Goal: Task Accomplishment & Management: Manage account settings

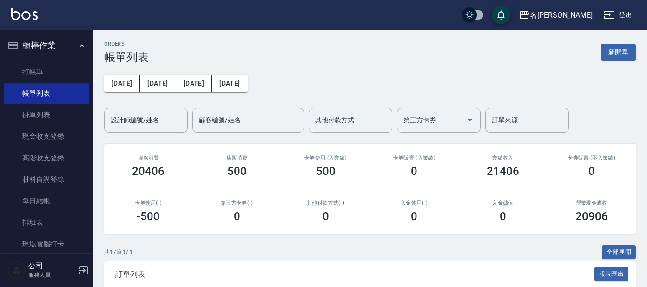
scroll to position [387, 0]
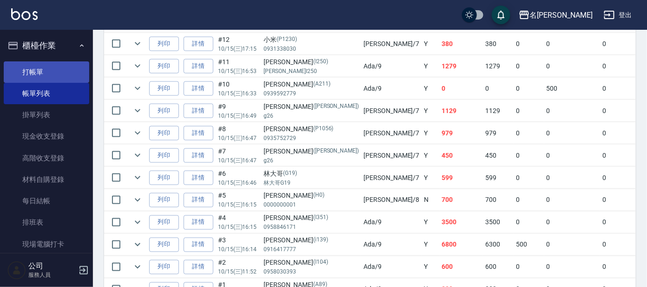
click at [50, 68] on link "打帳單" at bounding box center [46, 71] width 85 height 21
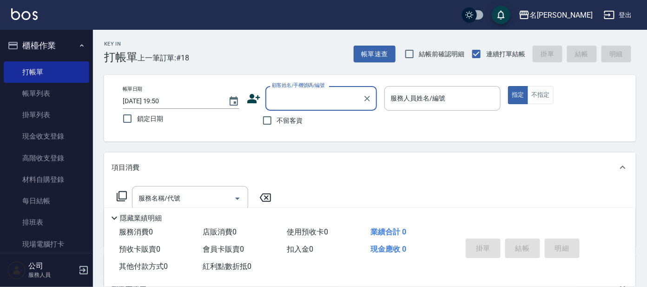
click at [296, 109] on div "顧客姓名/手機號碼/編號" at bounding box center [320, 98] width 111 height 25
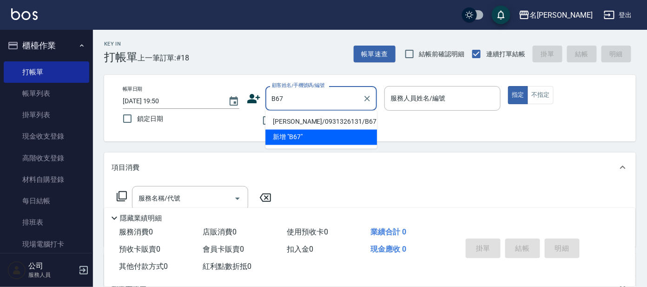
type input "[PERSON_NAME]/0931326131/B67"
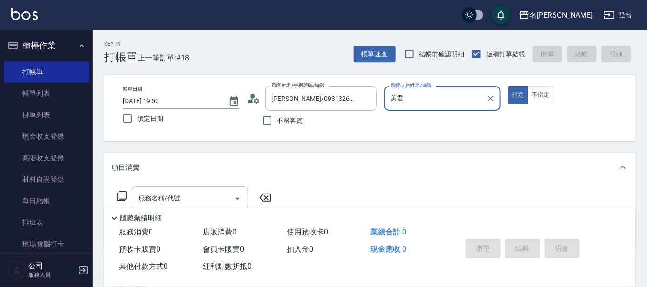
type input "美"
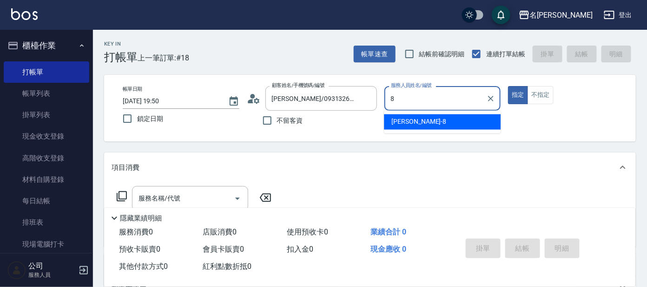
type input "亞璇-8"
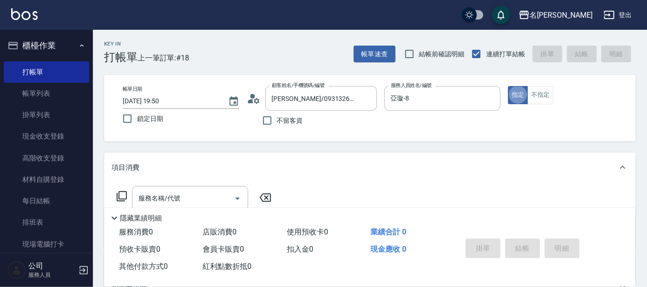
type button "true"
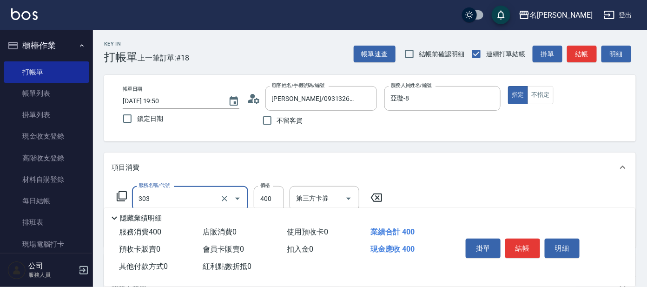
type input "剪髮C級設計師(303)"
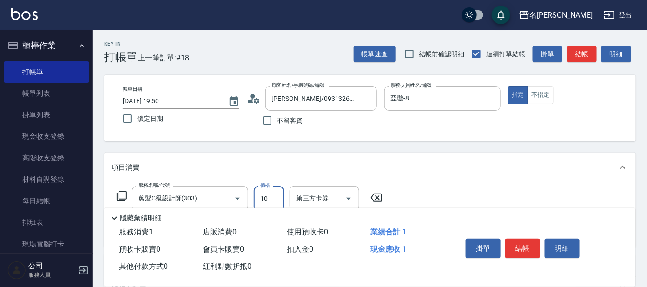
type input "100"
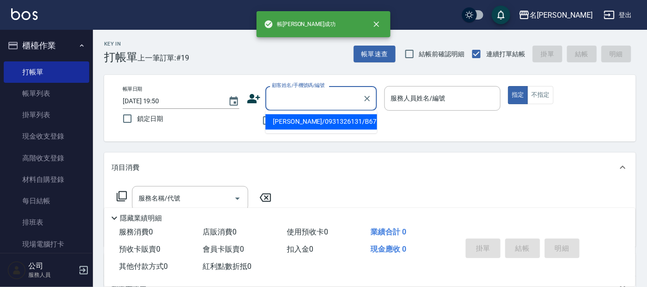
type input "[PERSON_NAME]/0931326131/B67"
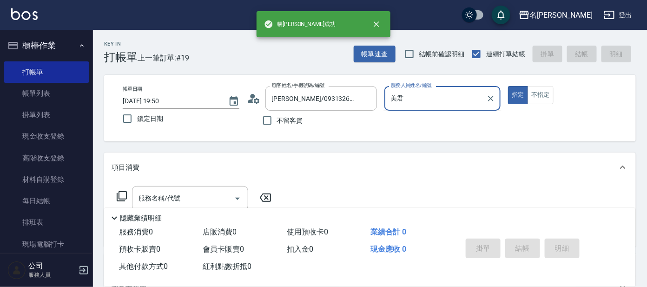
type input "美"
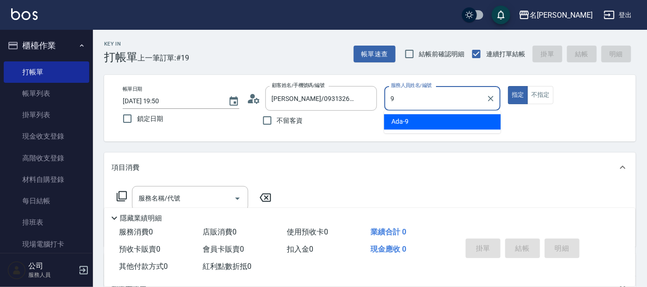
type input "Ada-9"
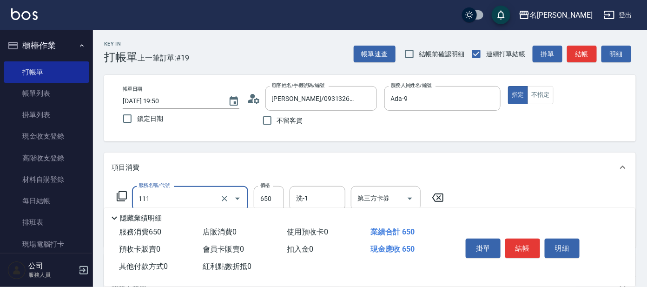
type input "頭皮零敏感(111)"
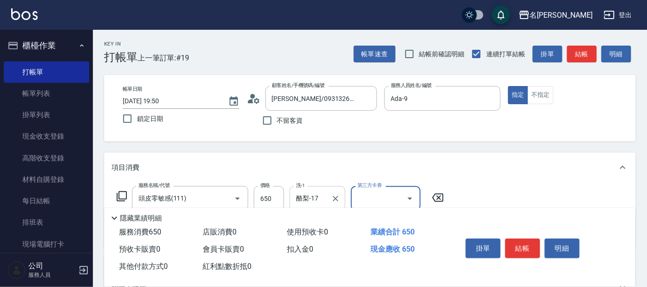
click at [314, 196] on input "酪梨-17" at bounding box center [310, 198] width 33 height 16
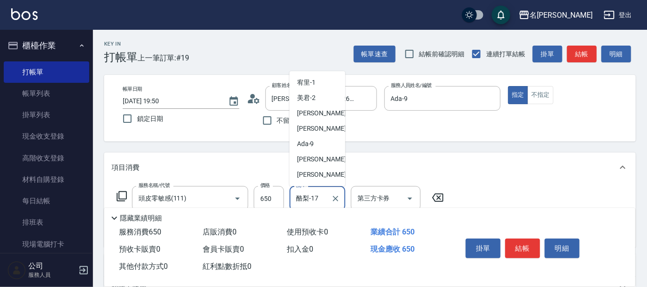
scroll to position [42, 0]
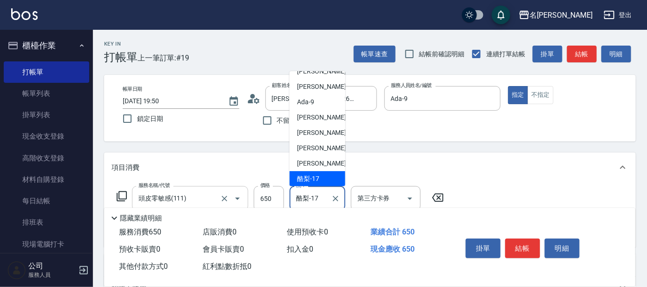
drag, startPoint x: 326, startPoint y: 197, endPoint x: 236, endPoint y: 186, distance: 90.3
click at [236, 186] on div "服務名稱/代號 頭皮零敏感(111) 服務名稱/代號 價格 650 價格 洗-1 酪梨-17 洗-1 第三方卡券 第三方卡券" at bounding box center [280, 198] width 338 height 25
drag, startPoint x: 312, startPoint y: 160, endPoint x: 286, endPoint y: 156, distance: 26.3
click at [310, 162] on span "[PERSON_NAME]-14" at bounding box center [326, 163] width 59 height 10
type input "[PERSON_NAME]-14"
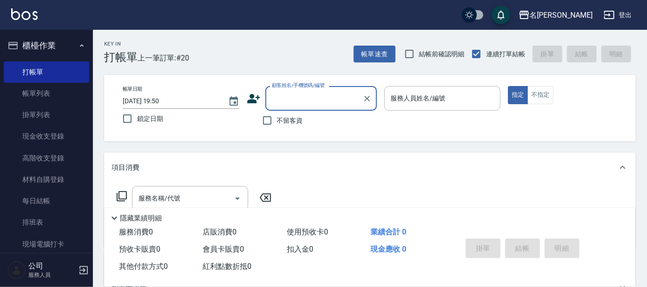
drag, startPoint x: 317, startPoint y: 92, endPoint x: 313, endPoint y: 91, distance: 4.7
click at [317, 91] on input "顧客姓名/手機號碼/編號" at bounding box center [313, 98] width 89 height 16
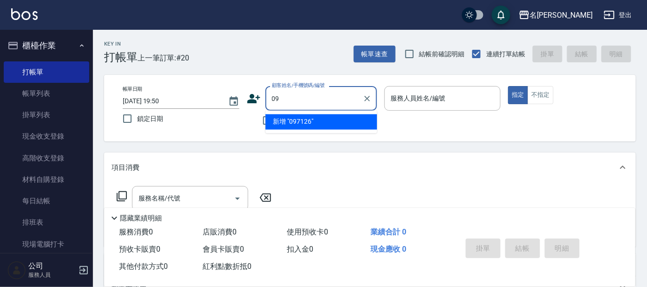
type input "0"
type input "C"
type input "[PERSON_NAME]"
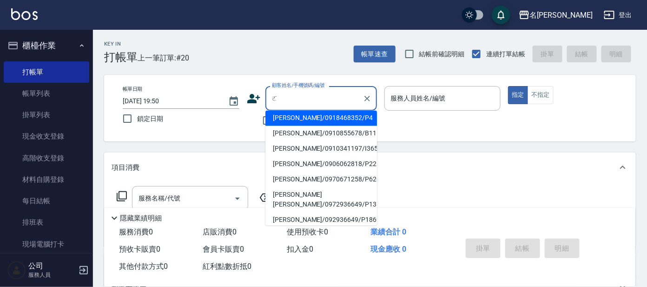
scroll to position [0, 0]
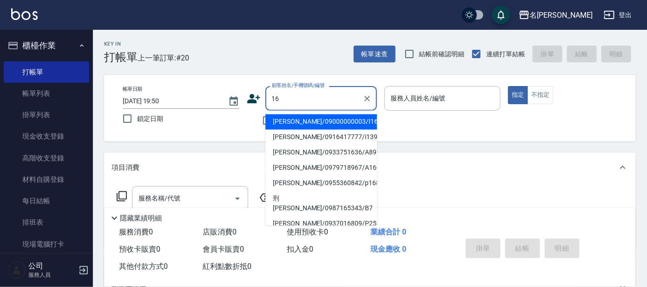
click at [284, 118] on li "[PERSON_NAME]/09000000003/I16" at bounding box center [320, 121] width 111 height 15
type input "[PERSON_NAME]/09000000003/I16"
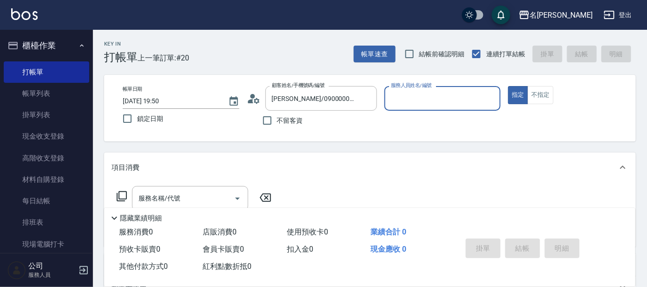
type input "Ada-9"
click at [124, 195] on icon at bounding box center [121, 195] width 11 height 11
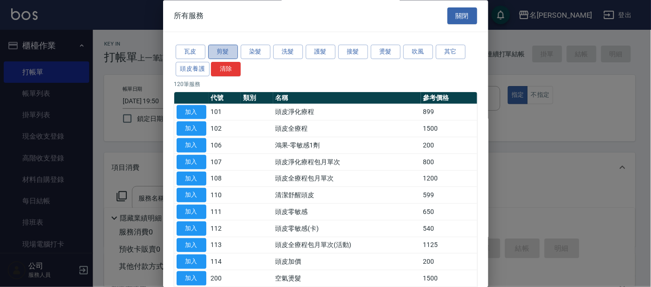
click at [220, 50] on button "剪髮" at bounding box center [223, 52] width 30 height 14
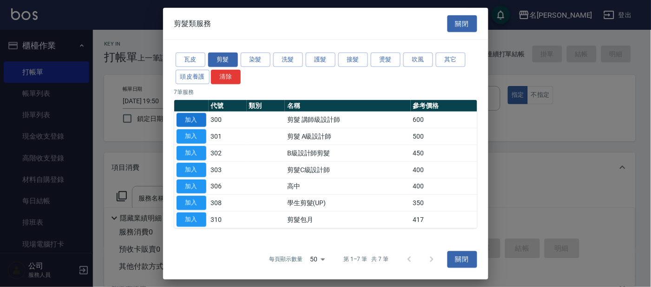
click at [197, 118] on button "加入" at bounding box center [191, 119] width 30 height 14
type input "剪髮 講師級設計師(300)"
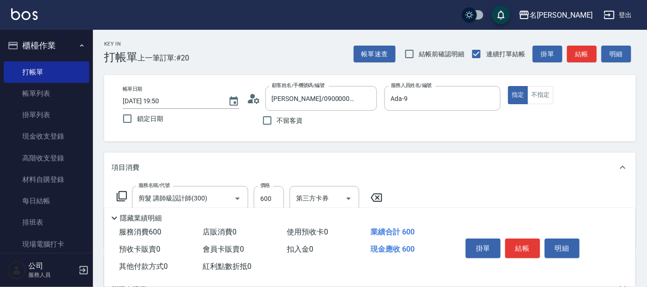
drag, startPoint x: 515, startPoint y: 247, endPoint x: 511, endPoint y: 244, distance: 5.0
click at [514, 246] on button "結帳" at bounding box center [522, 248] width 35 height 20
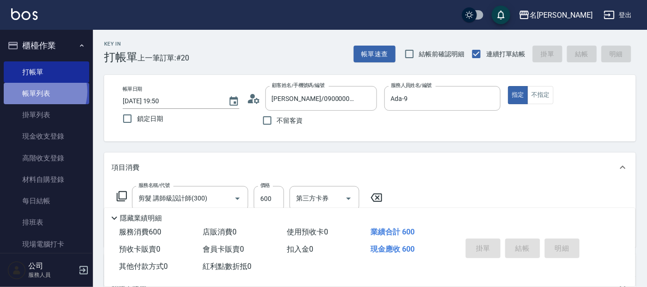
click at [38, 91] on link "帳單列表" at bounding box center [46, 93] width 85 height 21
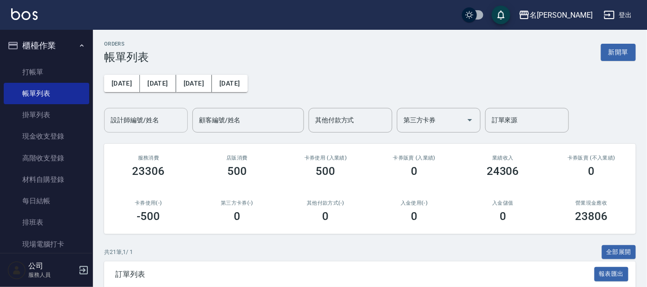
click at [155, 119] on input "設計師編號/姓名" at bounding box center [145, 120] width 75 height 16
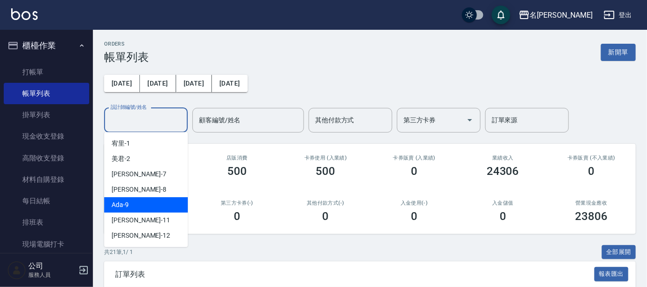
click at [125, 206] on span "Ada -9" at bounding box center [119, 205] width 17 height 10
type input "Ada-9"
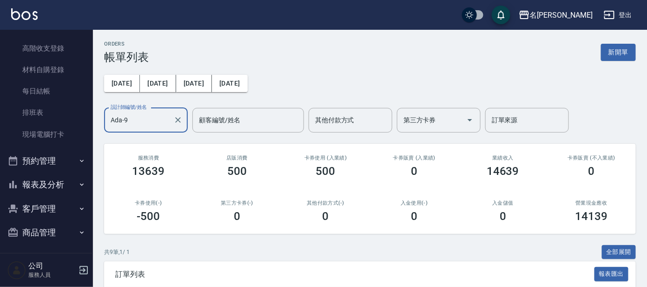
scroll to position [111, 0]
click at [40, 178] on button "報表及分析" at bounding box center [46, 182] width 85 height 24
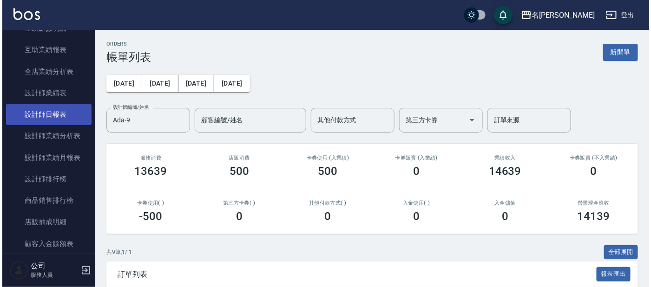
scroll to position [402, 0]
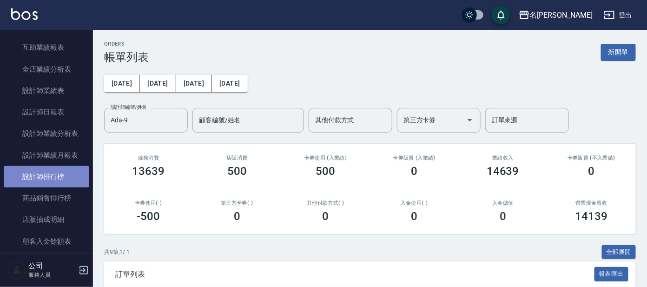
click at [60, 174] on link "設計師排行榜" at bounding box center [46, 176] width 85 height 21
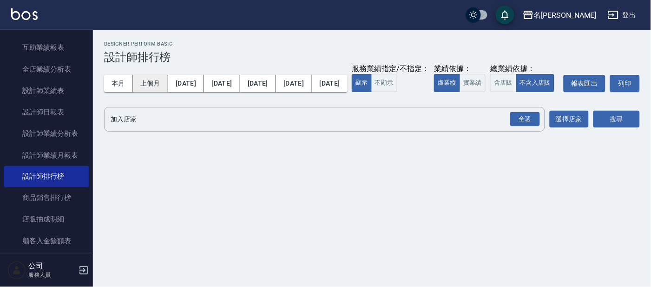
click at [149, 81] on button "上個月" at bounding box center [150, 83] width 35 height 17
click at [294, 83] on button "[DATE]" at bounding box center [294, 83] width 36 height 17
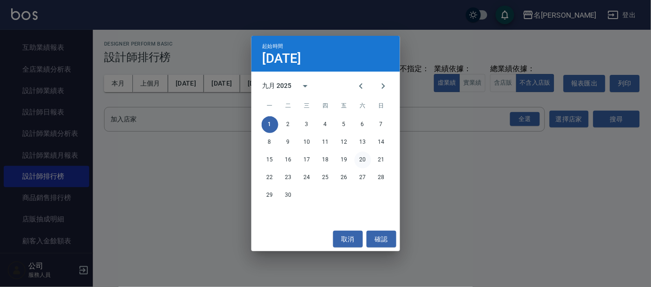
click at [362, 158] on button "20" at bounding box center [362, 159] width 17 height 17
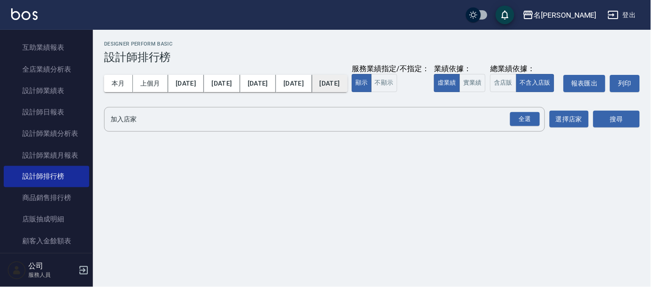
click at [331, 83] on button "[DATE]" at bounding box center [329, 83] width 35 height 17
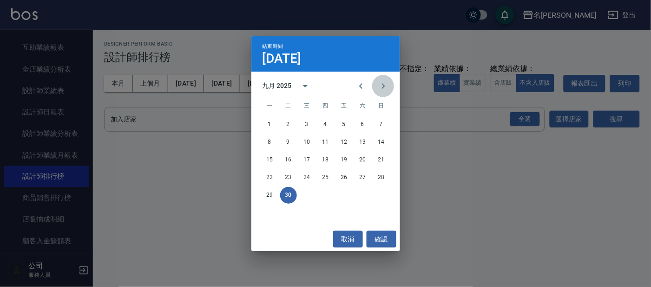
click at [384, 85] on icon "Next month" at bounding box center [382, 86] width 3 height 6
click at [308, 159] on button "15" at bounding box center [307, 159] width 17 height 17
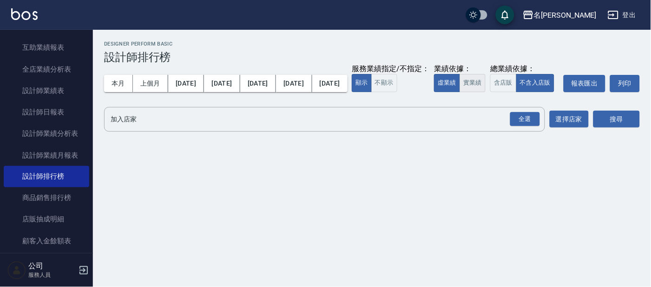
click at [459, 92] on button "實業績" at bounding box center [472, 83] width 26 height 18
click at [527, 126] on div "全選" at bounding box center [525, 119] width 30 height 14
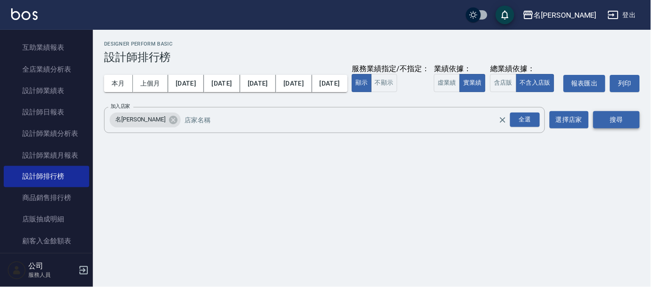
click at [617, 128] on button "搜尋" at bounding box center [616, 119] width 46 height 17
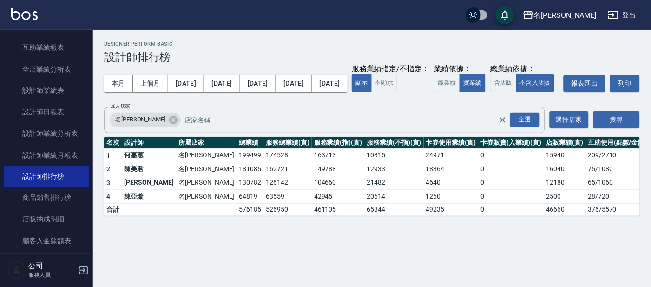
click at [593, 111] on button "搜尋" at bounding box center [616, 119] width 46 height 17
click at [129, 83] on button "本月" at bounding box center [118, 83] width 29 height 17
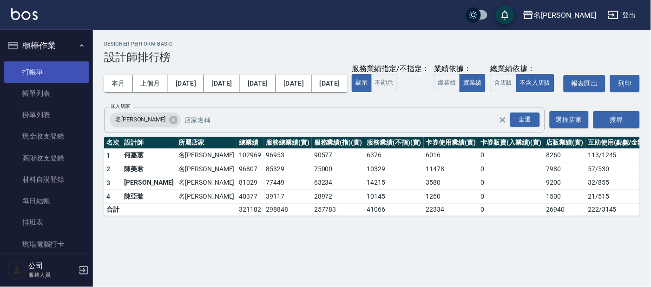
click at [29, 69] on link "打帳單" at bounding box center [46, 71] width 85 height 21
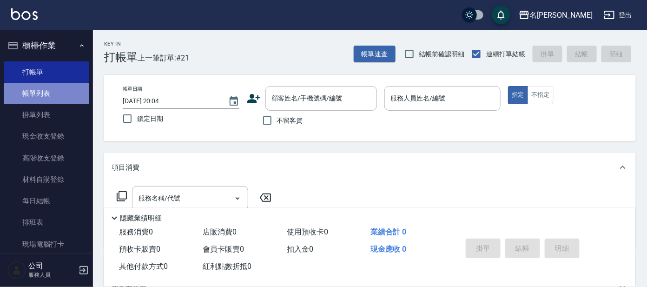
click at [68, 88] on link "帳單列表" at bounding box center [46, 93] width 85 height 21
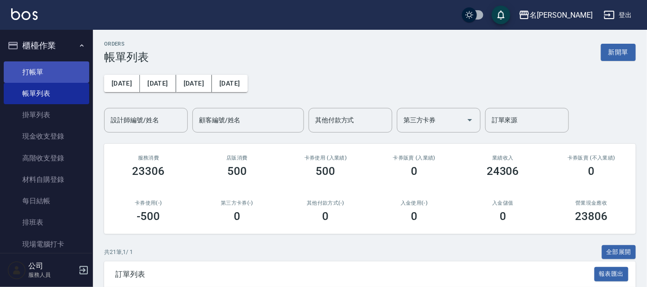
click at [40, 74] on link "打帳單" at bounding box center [46, 71] width 85 height 21
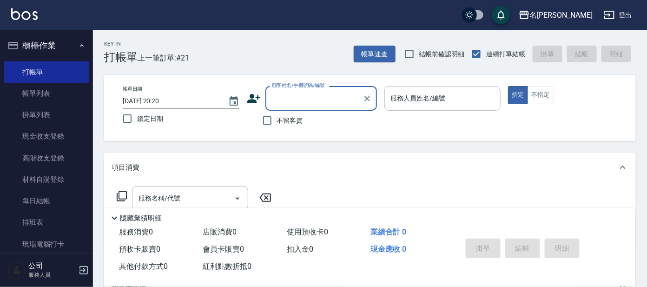
click at [319, 103] on input "顧客姓名/手機號碼/編號" at bounding box center [313, 98] width 89 height 16
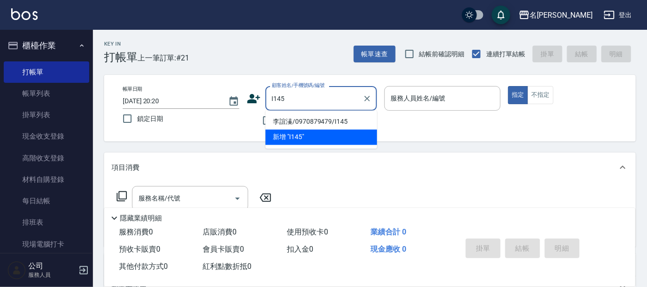
drag, startPoint x: 309, startPoint y: 119, endPoint x: 315, endPoint y: 118, distance: 6.3
click at [311, 119] on li "李誼溱/0970879479/I145" at bounding box center [320, 121] width 111 height 15
type input "李誼溱/0970879479/I145"
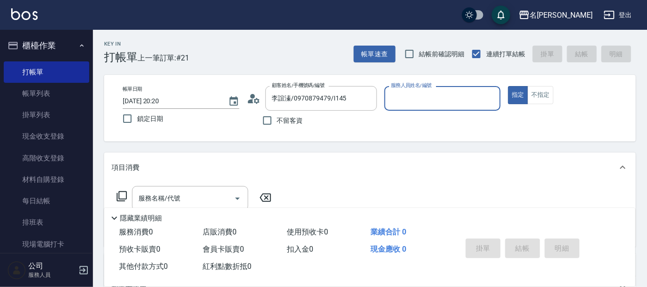
type input "Ada-9"
click at [199, 190] on input "服務名稱/代號" at bounding box center [183, 198] width 94 height 16
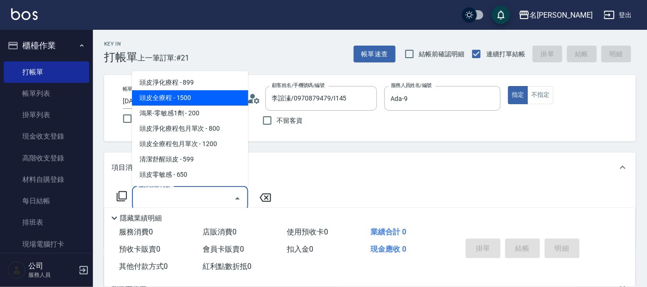
click at [236, 97] on span "頭皮全療程 - 1500" at bounding box center [190, 97] width 116 height 15
type input "頭皮全療程(102)"
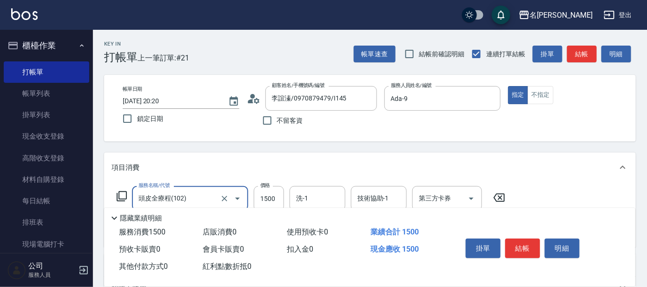
click at [121, 196] on icon at bounding box center [121, 195] width 11 height 11
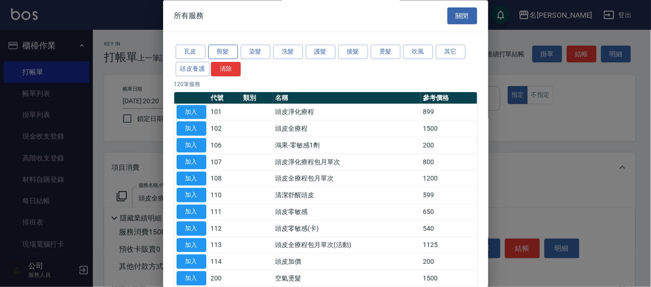
click at [227, 50] on button "剪髮" at bounding box center [223, 52] width 30 height 14
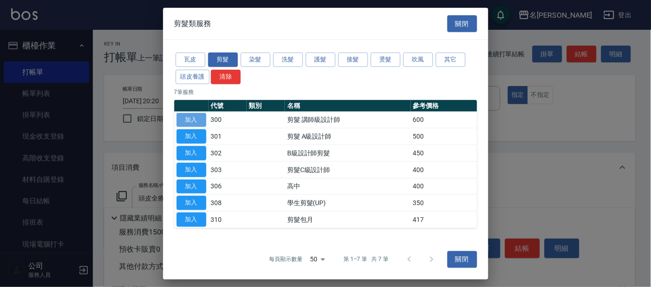
click at [200, 116] on button "加入" at bounding box center [191, 119] width 30 height 14
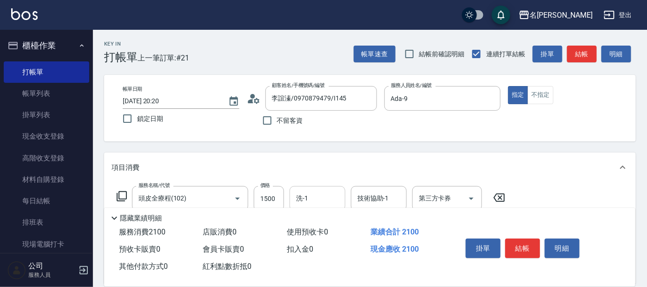
scroll to position [116, 0]
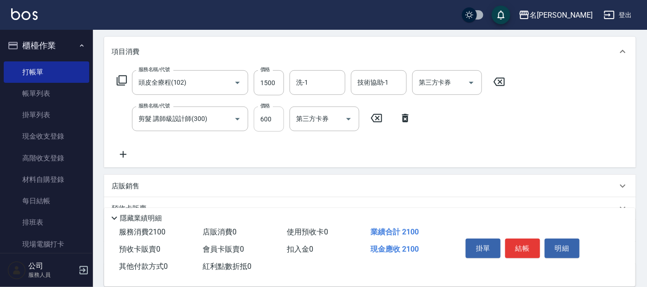
click at [261, 117] on input "600" at bounding box center [269, 118] width 30 height 25
type input "1000"
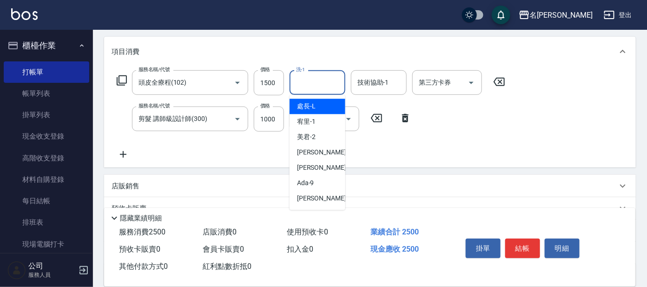
click at [299, 81] on input "洗-1" at bounding box center [317, 82] width 47 height 16
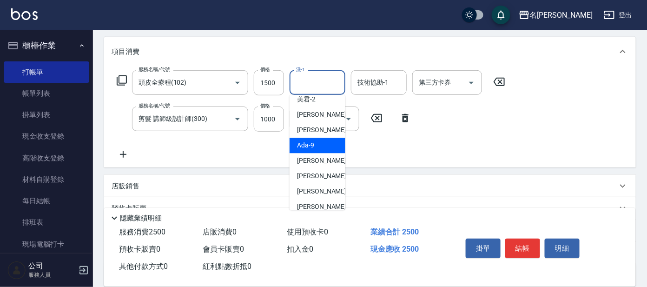
scroll to position [58, 0]
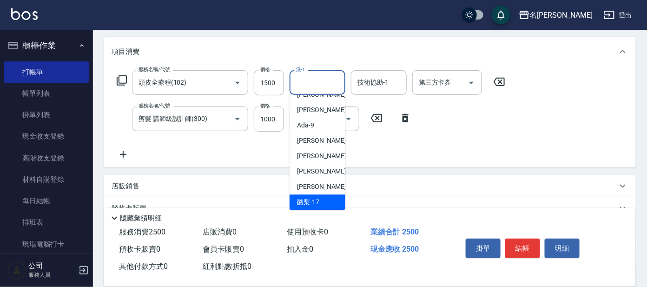
drag, startPoint x: 318, startPoint y: 196, endPoint x: 334, endPoint y: 166, distance: 33.9
click at [321, 190] on ul "處長 -[PERSON_NAME] -1 美君 -2 [PERSON_NAME] -7 [PERSON_NAME] -8 Ada -9 [PERSON_NAM…" at bounding box center [317, 152] width 56 height 115
click at [310, 204] on span "酪梨 -17" at bounding box center [308, 202] width 22 height 10
type input "酪梨-17"
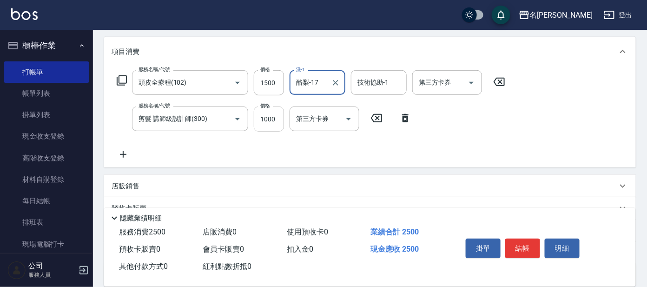
click at [278, 120] on input "1000" at bounding box center [269, 118] width 30 height 25
type input "100"
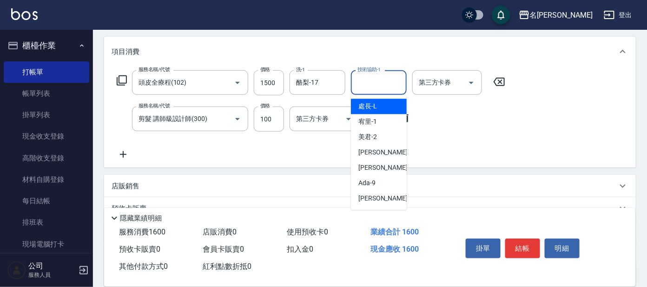
click at [392, 79] on input "技術協助-1" at bounding box center [378, 82] width 47 height 16
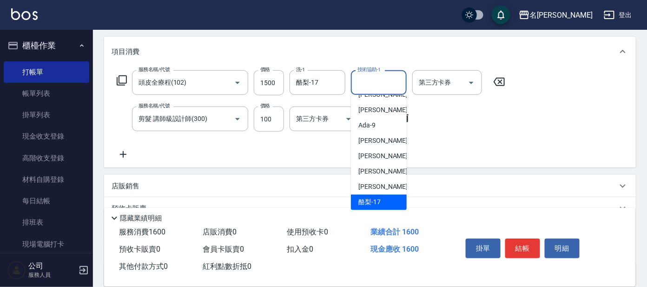
click at [375, 197] on span "酪梨 -17" at bounding box center [369, 202] width 22 height 10
type input "酪梨-17"
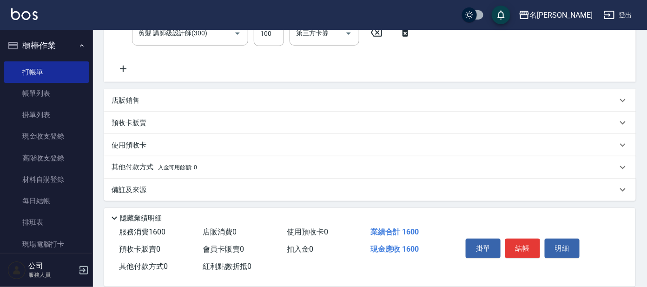
scroll to position [202, 0]
click at [515, 242] on button "結帳" at bounding box center [522, 248] width 35 height 20
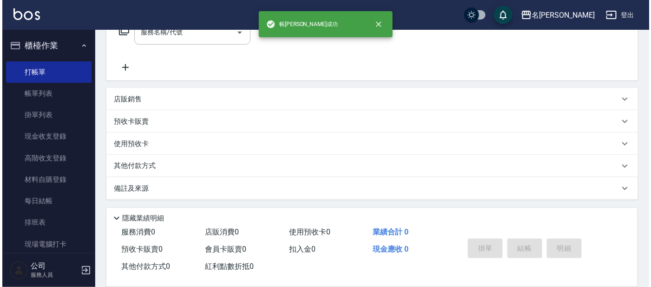
scroll to position [0, 0]
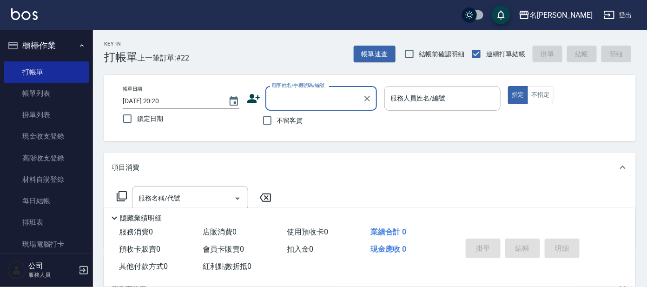
click at [514, 241] on div "掛單 結帳 明細" at bounding box center [522, 249] width 121 height 29
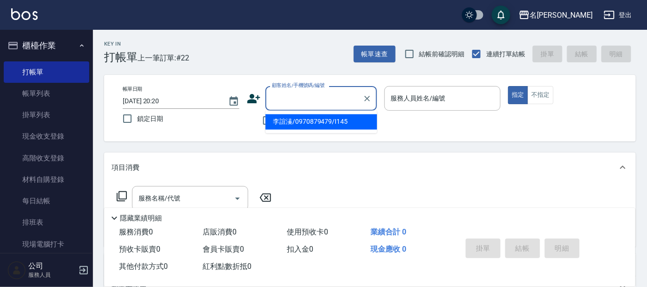
click at [313, 98] on input "顧客姓名/手機號碼/編號" at bounding box center [313, 98] width 89 height 16
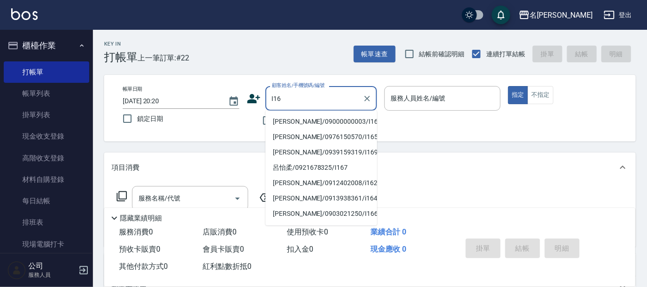
click at [290, 123] on li "[PERSON_NAME]/09000000003/I16" at bounding box center [320, 121] width 111 height 15
type input "[PERSON_NAME]/09000000003/I16"
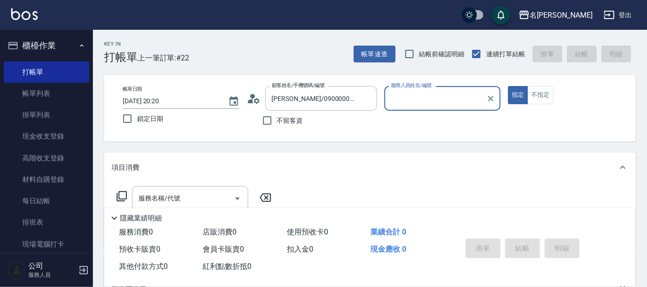
type input "Ada-9"
click at [120, 192] on icon at bounding box center [121, 195] width 11 height 11
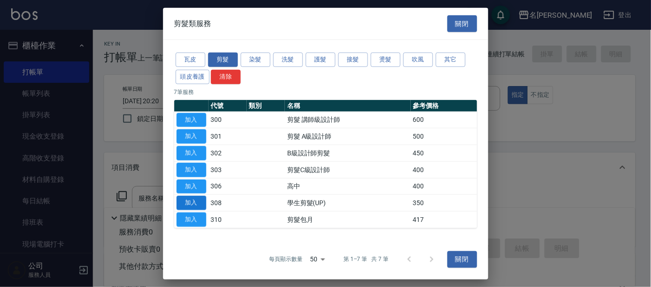
click at [196, 200] on button "加入" at bounding box center [191, 203] width 30 height 14
type input "學生剪髮(UP)(308)"
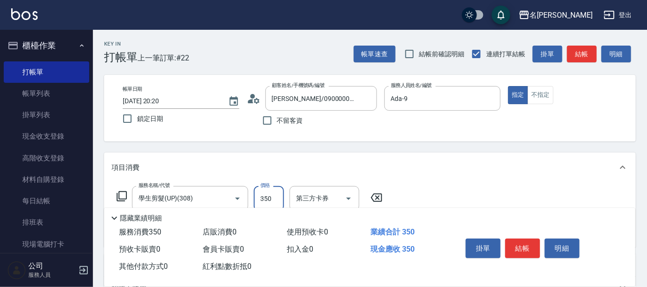
click at [256, 196] on input "350" at bounding box center [269, 198] width 30 height 25
type input "200"
click at [522, 248] on button "結帳" at bounding box center [522, 248] width 35 height 20
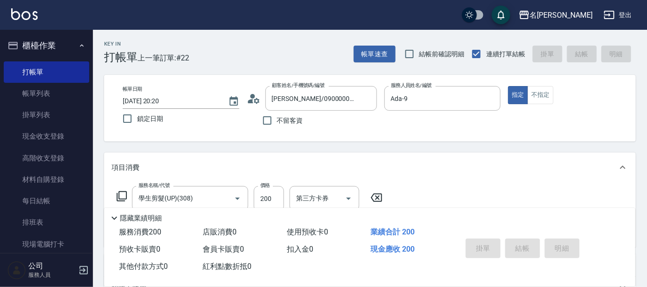
type input "[DATE] 20:25"
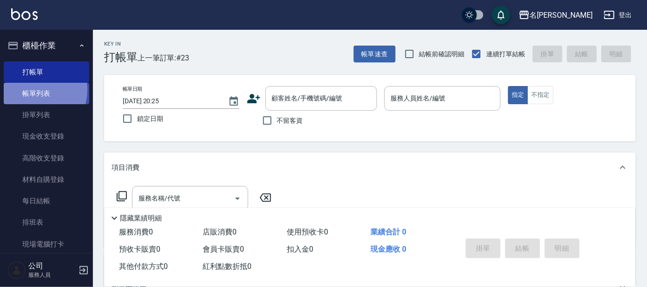
click at [32, 90] on link "帳單列表" at bounding box center [46, 93] width 85 height 21
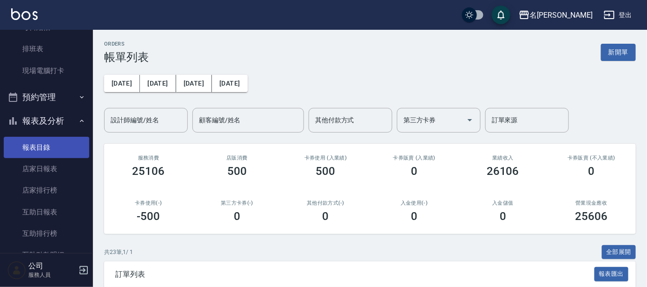
scroll to position [174, 0]
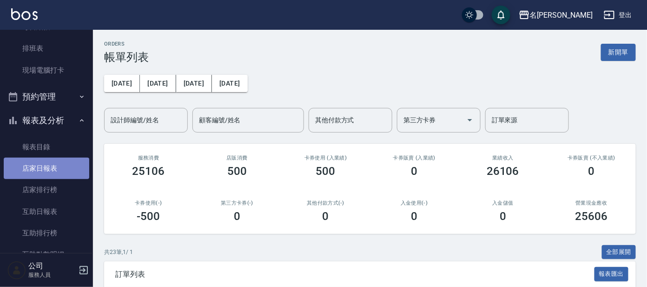
click at [59, 172] on link "店家日報表" at bounding box center [46, 167] width 85 height 21
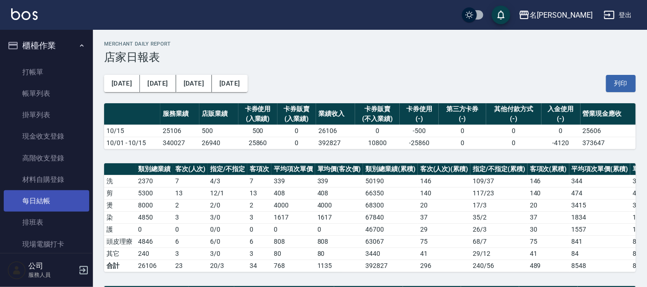
click at [41, 200] on link "每日結帳" at bounding box center [46, 200] width 85 height 21
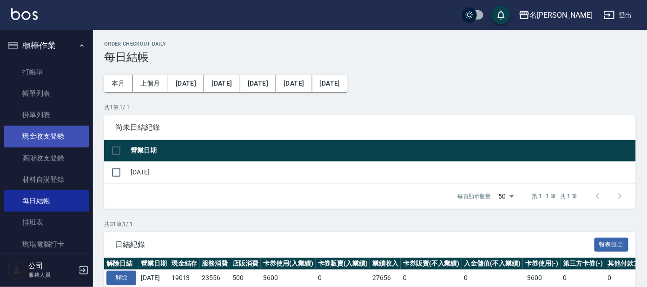
click at [39, 137] on link "現金收支登錄" at bounding box center [46, 135] width 85 height 21
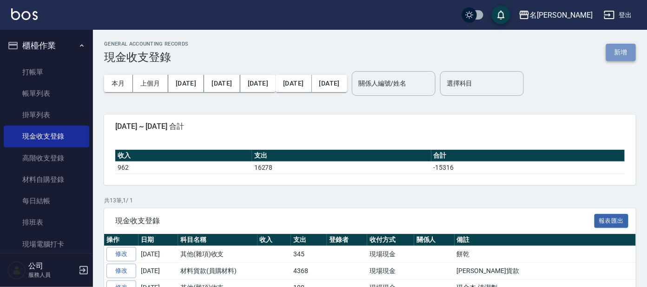
click at [613, 52] on button "新增" at bounding box center [621, 52] width 30 height 17
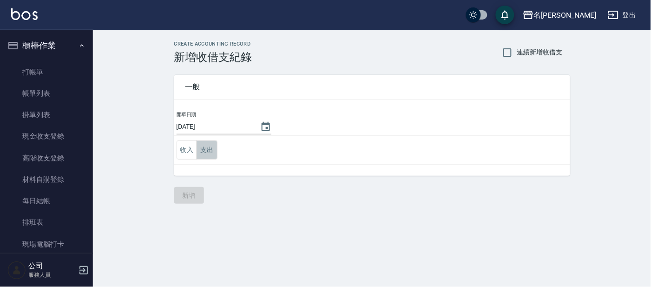
click at [209, 144] on button "支出" at bounding box center [206, 149] width 21 height 19
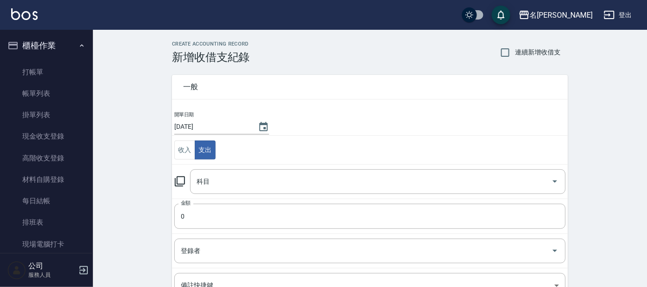
click at [243, 194] on td "科目 科目" at bounding box center [370, 181] width 396 height 34
click at [242, 183] on input "科目" at bounding box center [370, 181] width 353 height 16
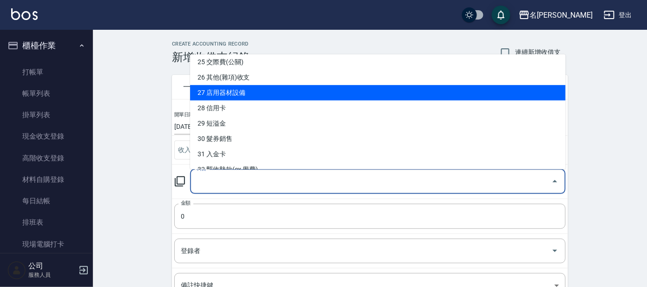
scroll to position [406, 0]
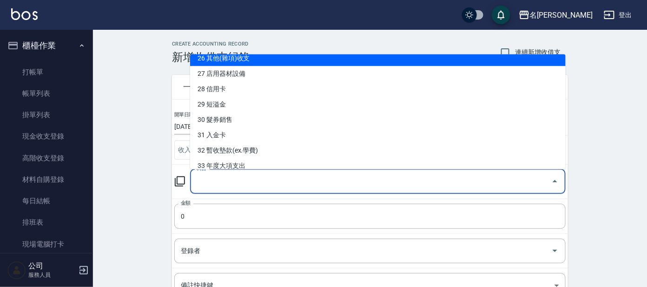
click at [278, 60] on li "26 其他(雜項)收支" at bounding box center [377, 58] width 375 height 15
type input "26 其他(雜項)收支"
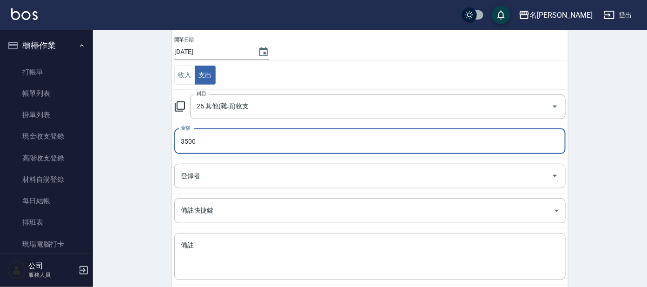
scroll to position [123, 0]
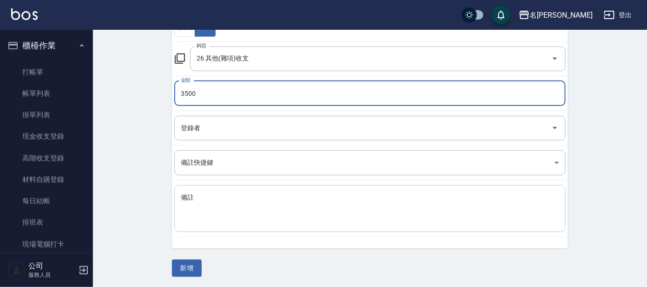
type input "3500"
click at [265, 194] on textarea "備註" at bounding box center [370, 209] width 378 height 32
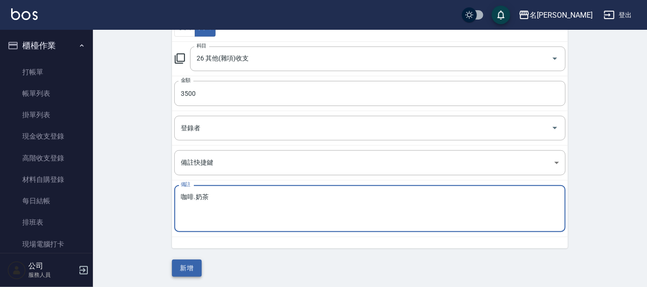
type textarea "咖啡.奶茶"
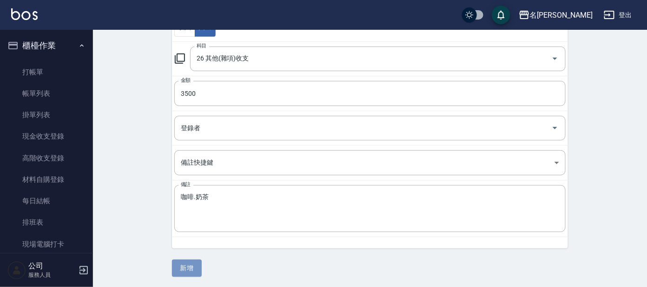
click at [188, 261] on button "新增" at bounding box center [187, 267] width 30 height 17
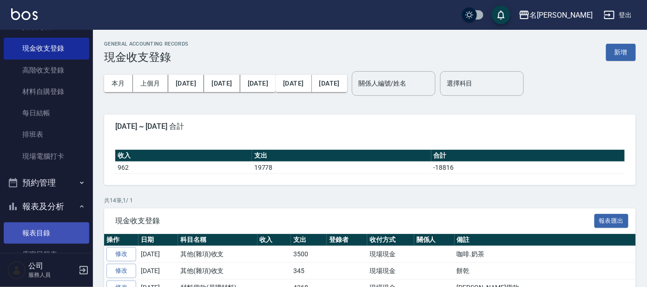
scroll to position [116, 0]
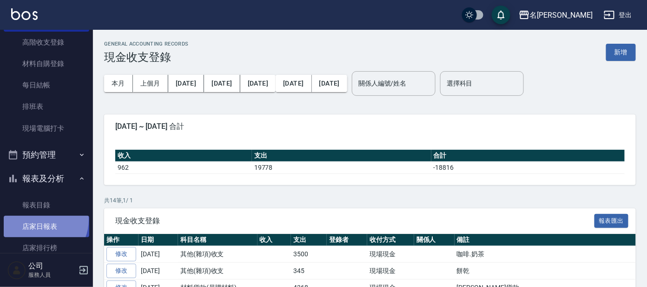
click at [40, 219] on link "店家日報表" at bounding box center [46, 226] width 85 height 21
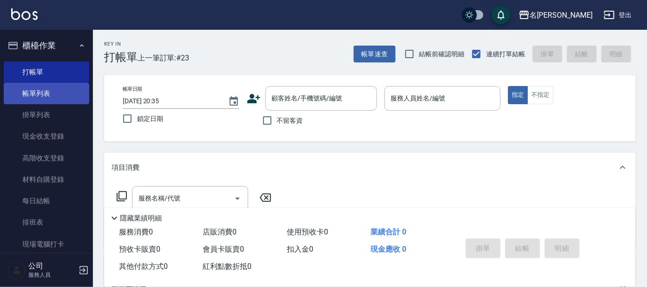
click at [58, 91] on link "帳單列表" at bounding box center [46, 93] width 85 height 21
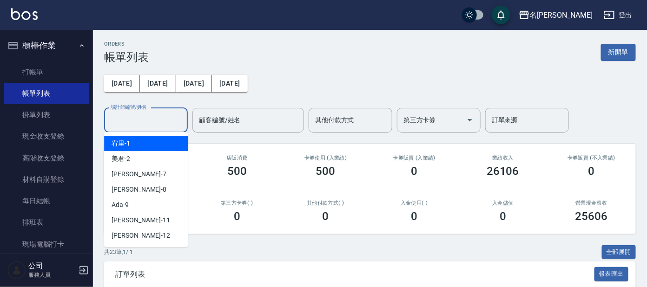
drag, startPoint x: 152, startPoint y: 123, endPoint x: 156, endPoint y: 147, distance: 24.4
click at [152, 123] on input "設計師編號/姓名" at bounding box center [145, 120] width 75 height 16
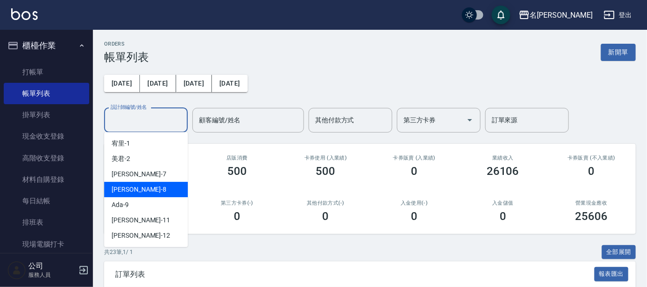
click at [136, 189] on div "亞璇 -8" at bounding box center [146, 189] width 84 height 15
click at [154, 127] on input "亞璇-8" at bounding box center [138, 120] width 61 height 16
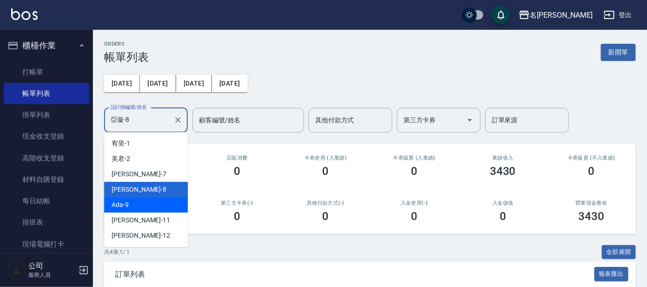
click at [132, 202] on div "Ada -9" at bounding box center [146, 204] width 84 height 15
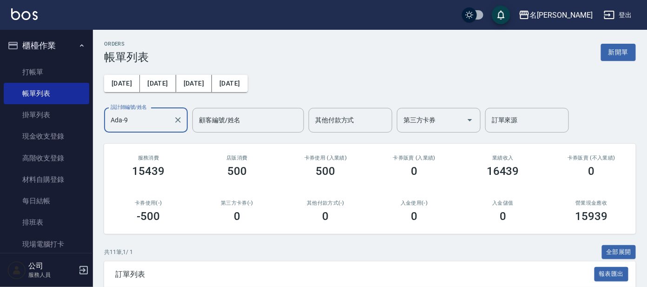
drag, startPoint x: 126, startPoint y: 98, endPoint x: 128, endPoint y: 105, distance: 8.0
click at [126, 99] on div "前天 昨天 今天 2025/10/15 設計師編號/姓名 Ada-9 設計師編號/姓名 顧客編號/姓名 顧客編號/姓名 其他付款方式 其他付款方式 第三方卡券…" at bounding box center [369, 98] width 531 height 69
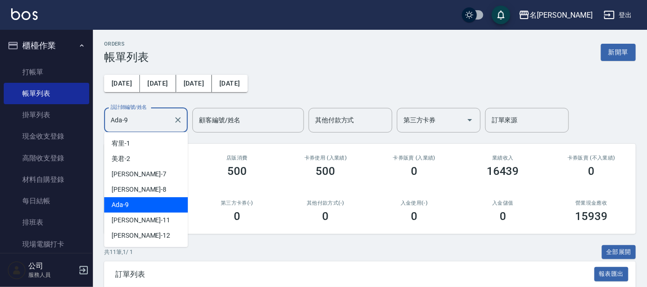
drag, startPoint x: 136, startPoint y: 111, endPoint x: 137, endPoint y: 131, distance: 20.5
click at [137, 109] on div "設計師編號/姓名 Ada-9 設計師編號/姓名" at bounding box center [146, 120] width 84 height 25
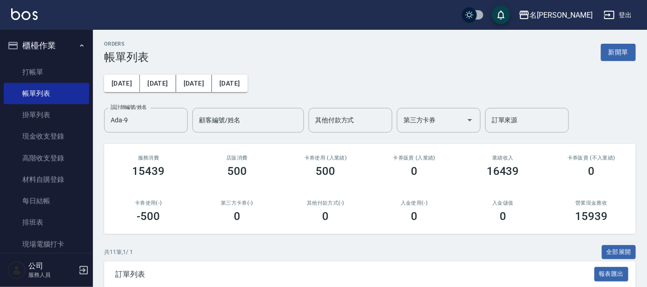
click at [332, 195] on div "其他付款方式(-) 0" at bounding box center [325, 211] width 89 height 45
click at [133, 127] on div "Ada-9 設計師編號/姓名" at bounding box center [146, 120] width 84 height 25
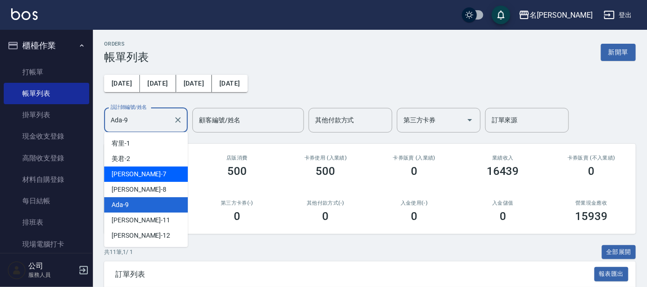
click at [132, 175] on div "小鳳 -7" at bounding box center [146, 173] width 84 height 15
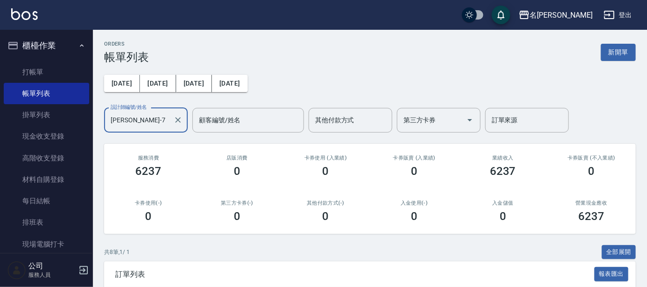
click at [149, 120] on input "小鳳-7" at bounding box center [138, 120] width 61 height 16
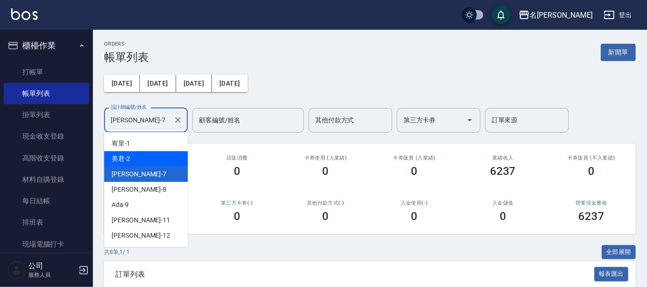
click at [144, 155] on div "美君 -2" at bounding box center [146, 158] width 84 height 15
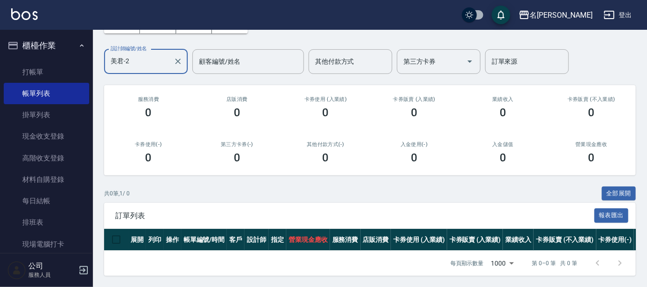
scroll to position [66, 0]
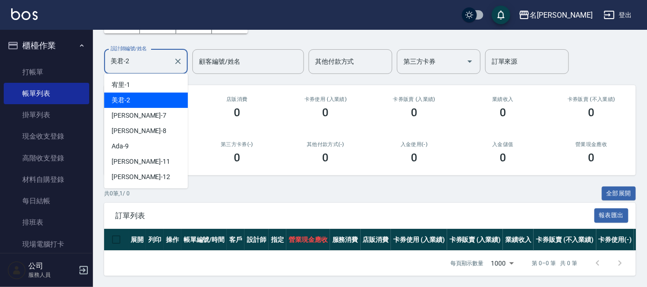
click at [150, 53] on input "美君-2" at bounding box center [138, 61] width 61 height 16
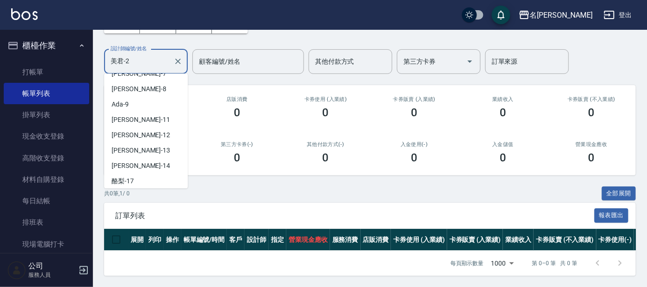
scroll to position [77, 0]
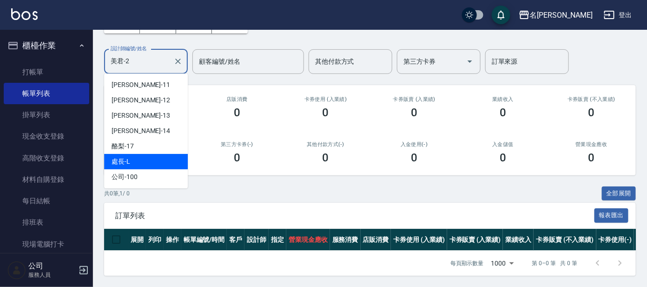
click at [137, 154] on div "處長 -L" at bounding box center [146, 161] width 84 height 15
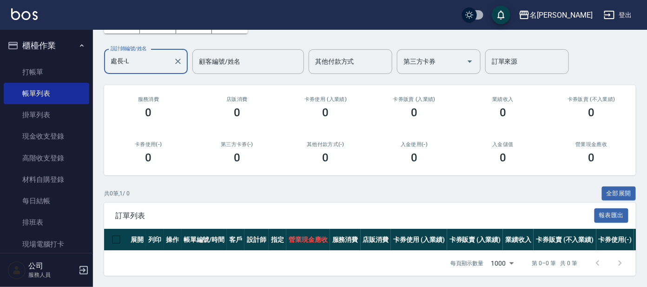
scroll to position [66, 0]
click at [150, 56] on input "處長-L" at bounding box center [138, 61] width 61 height 16
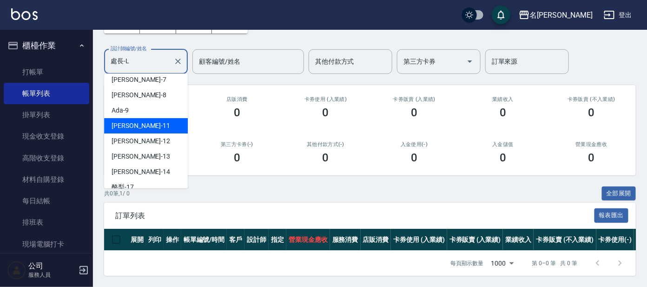
scroll to position [0, 0]
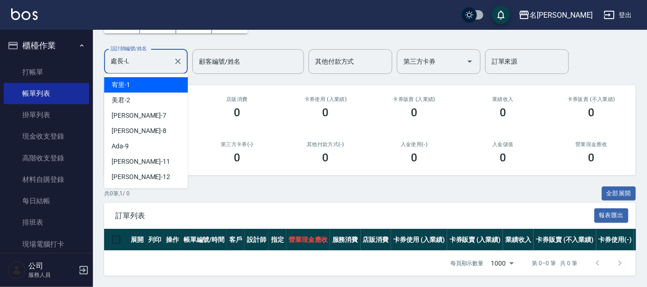
click at [159, 77] on div "宥里 -1" at bounding box center [146, 84] width 84 height 15
type input "宥里-1"
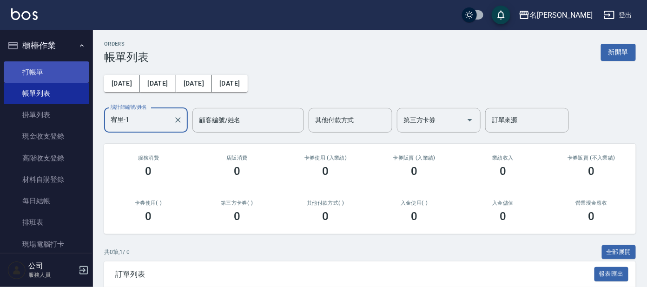
click at [42, 68] on link "打帳單" at bounding box center [46, 71] width 85 height 21
